Goal: Information Seeking & Learning: Learn about a topic

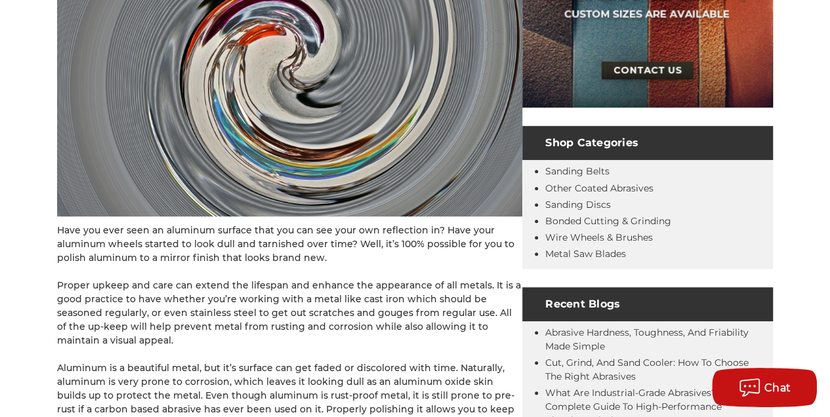
scroll to position [16, 0]
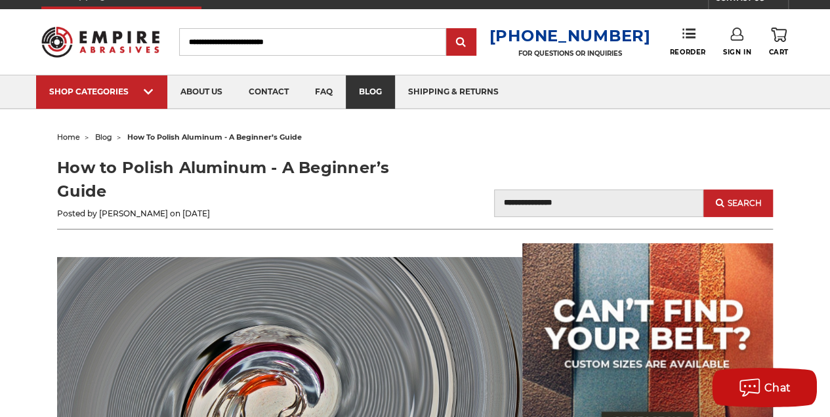
click at [355, 93] on link "blog" at bounding box center [370, 91] width 49 height 33
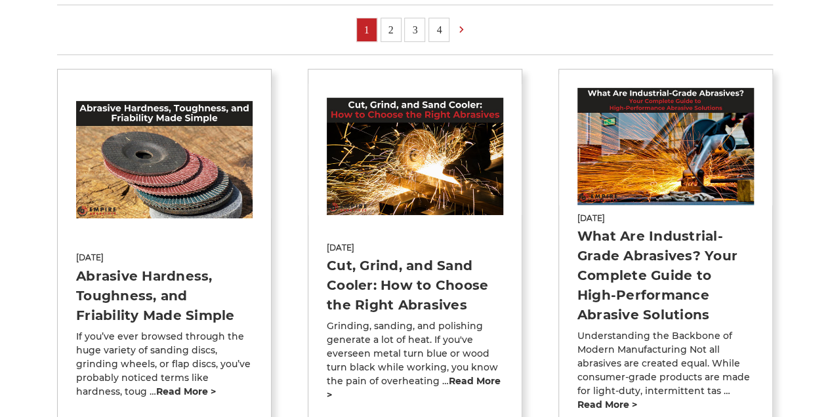
scroll to position [218, 0]
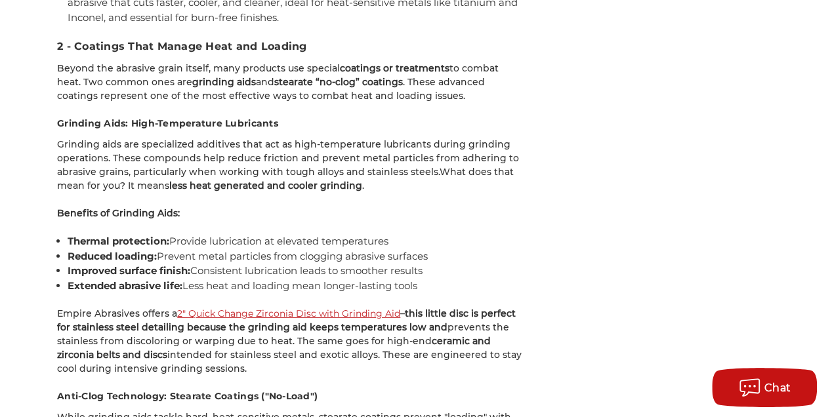
scroll to position [1924, 0]
